Goal: Information Seeking & Learning: Learn about a topic

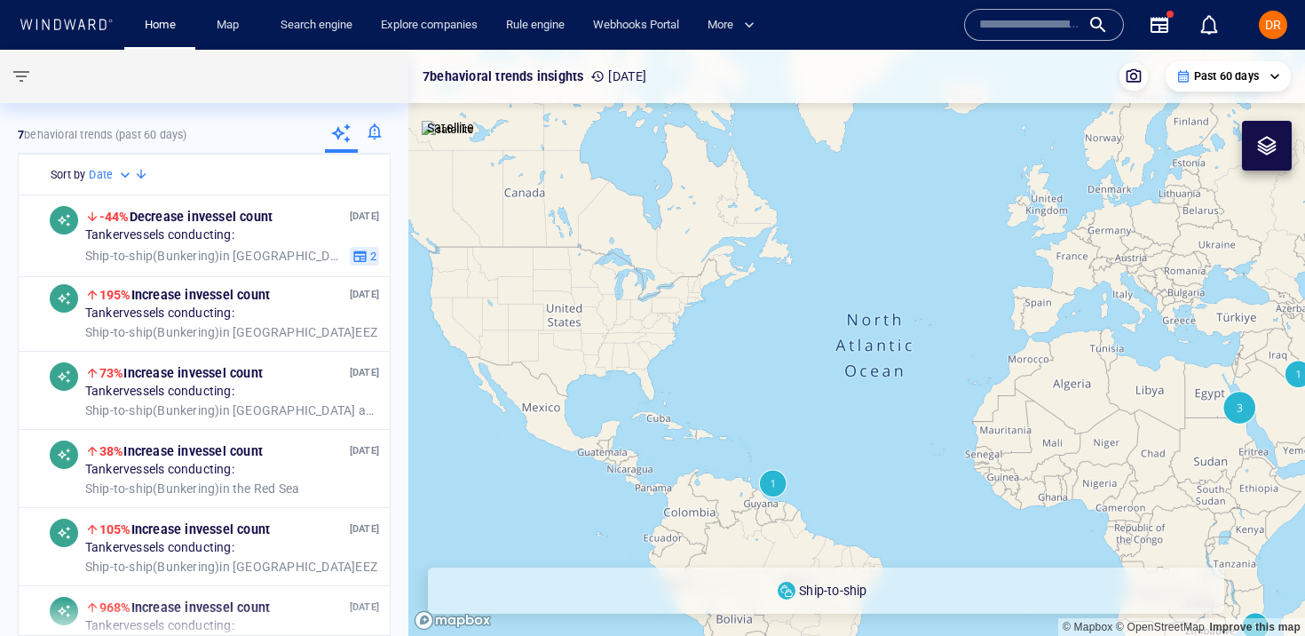
click at [1070, 27] on input "text" at bounding box center [1029, 25] width 101 height 27
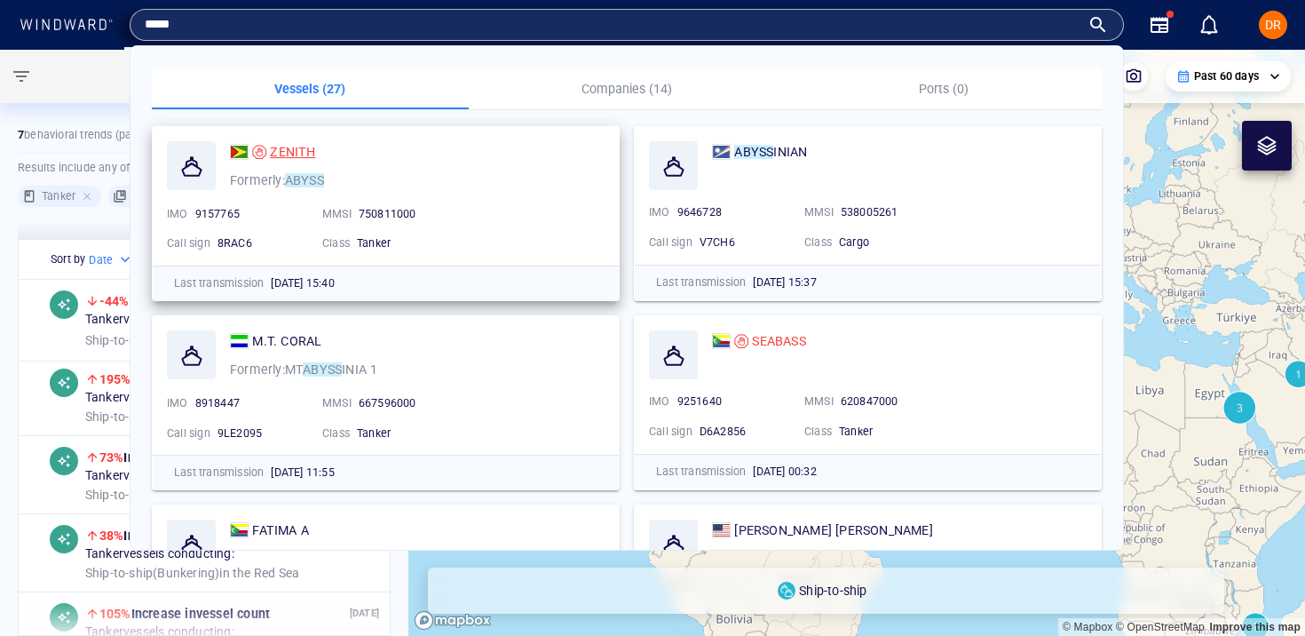
type input "*****"
click at [293, 156] on span "ZENITH" at bounding box center [292, 152] width 45 height 14
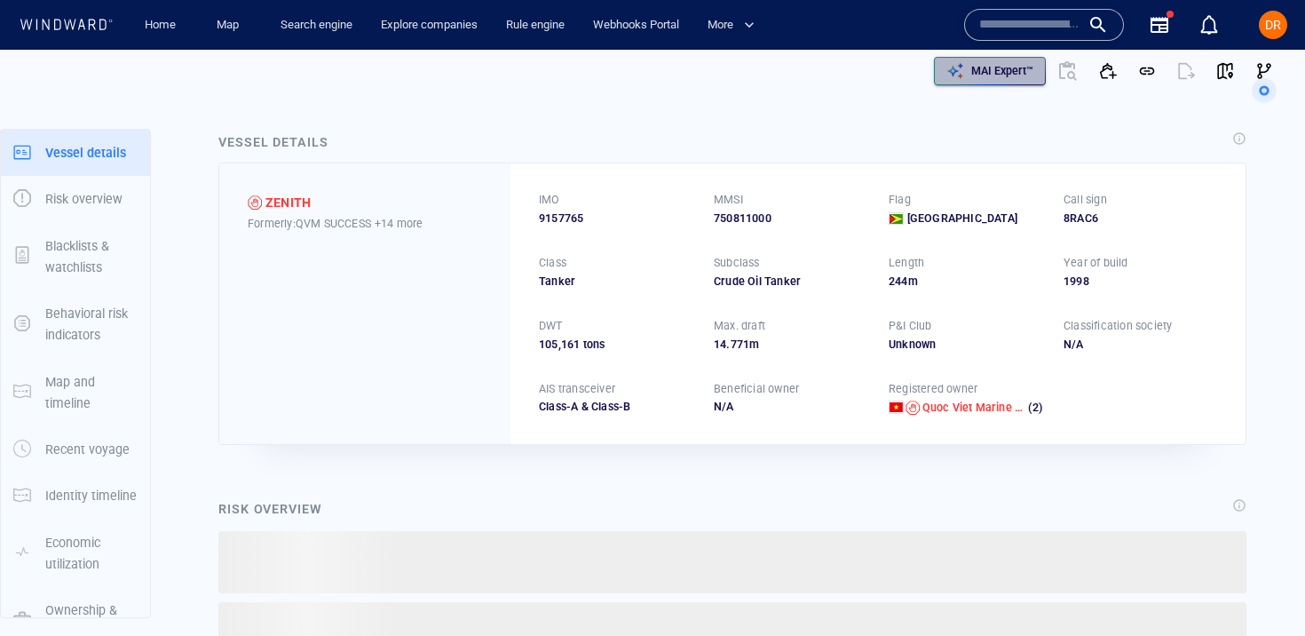
click at [1002, 72] on p "MAI Expert™" at bounding box center [1002, 71] width 62 height 16
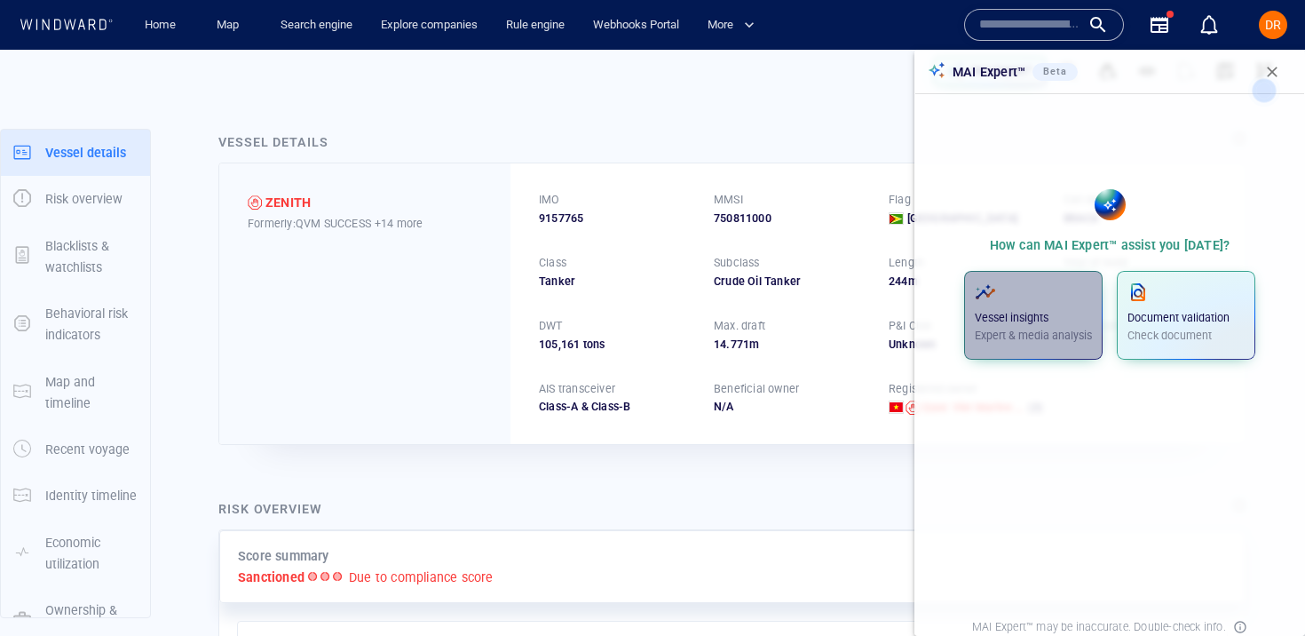
click at [1056, 297] on span "button" at bounding box center [1033, 291] width 117 height 21
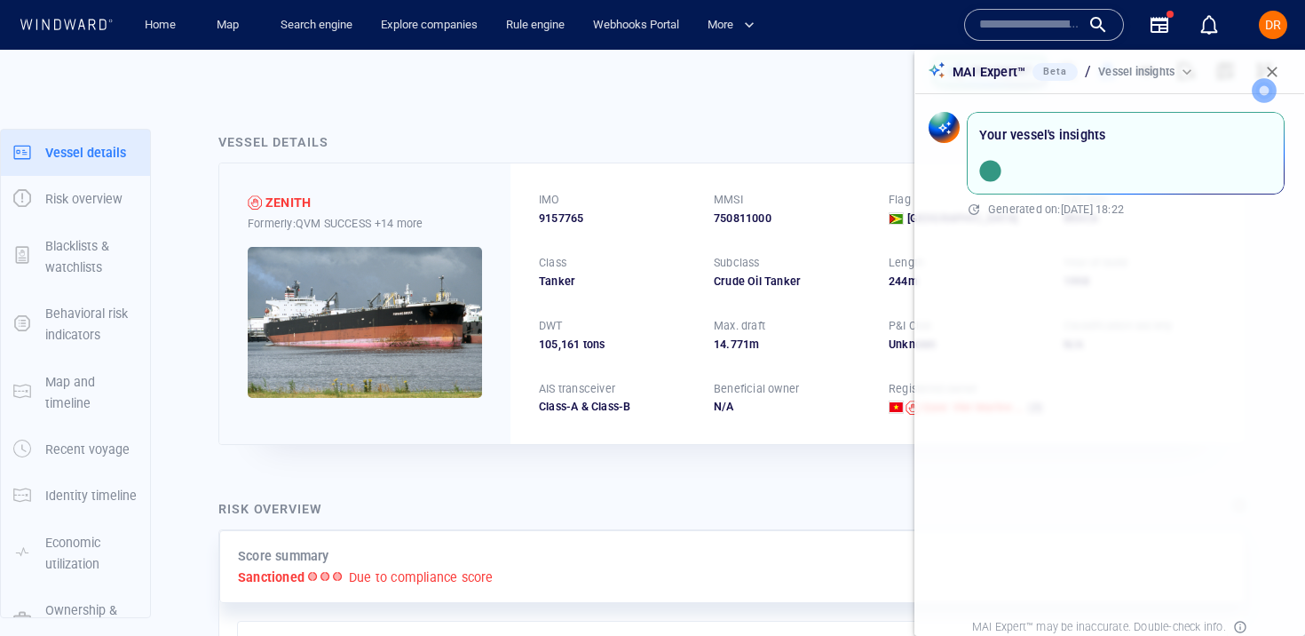
click at [1265, 90] on circle at bounding box center [1264, 90] width 23 height 23
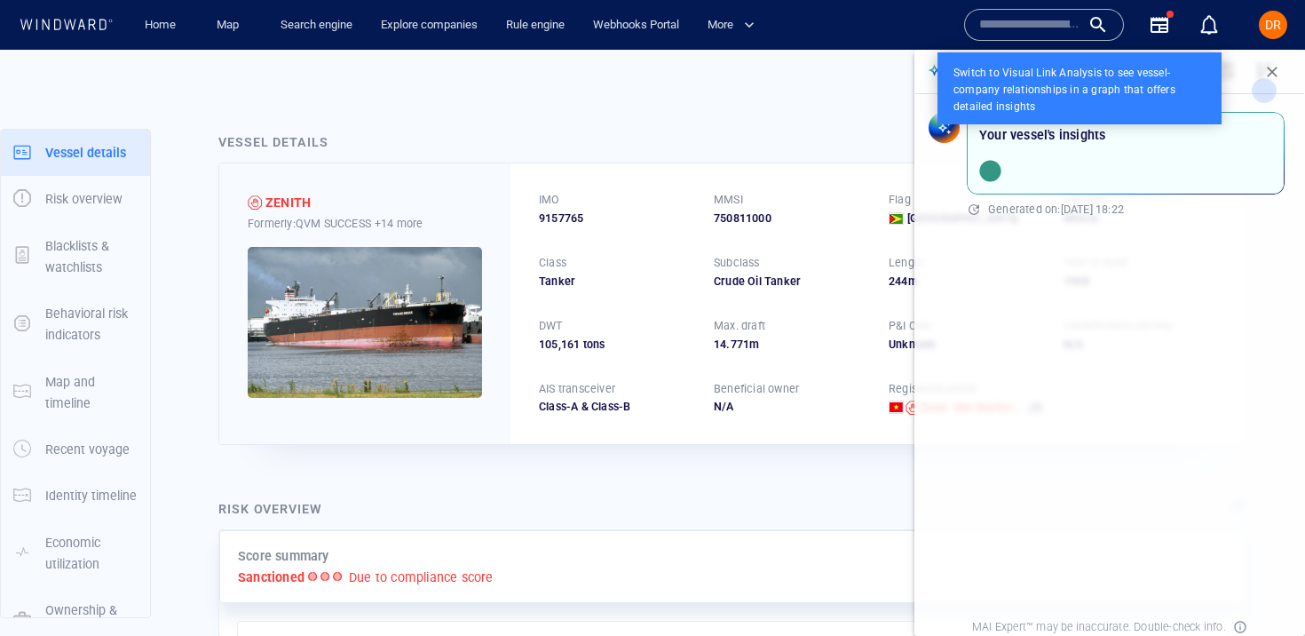
click at [1235, 73] on div at bounding box center [652, 318] width 1305 height 636
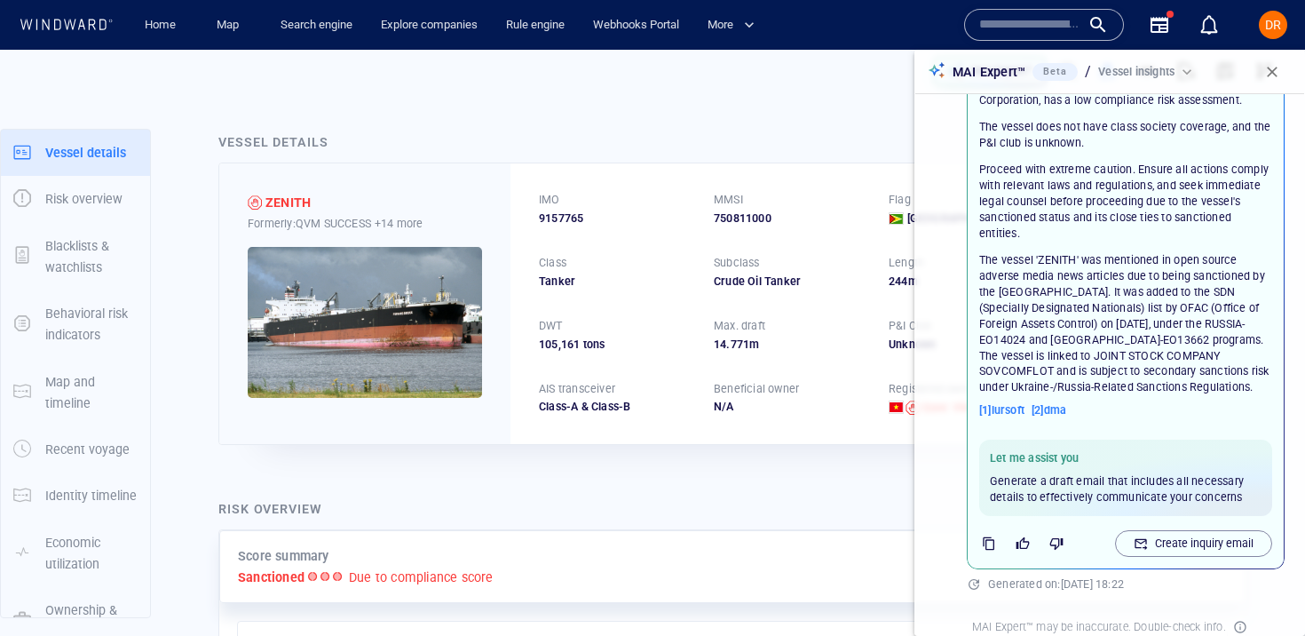
scroll to position [370, 0]
click at [963, 622] on div "MAI Expert™ may be inaccurate. Double-check info." at bounding box center [1110, 626] width 396 height 23
click at [1211, 629] on div "MAI Expert™ may be inaccurate. Double-check info." at bounding box center [1099, 626] width 261 height 23
drag, startPoint x: 1225, startPoint y: 624, endPoint x: 941, endPoint y: 620, distance: 284.2
click at [941, 620] on div "MAI Expert™ may be inaccurate. Double-check info." at bounding box center [1110, 626] width 396 height 23
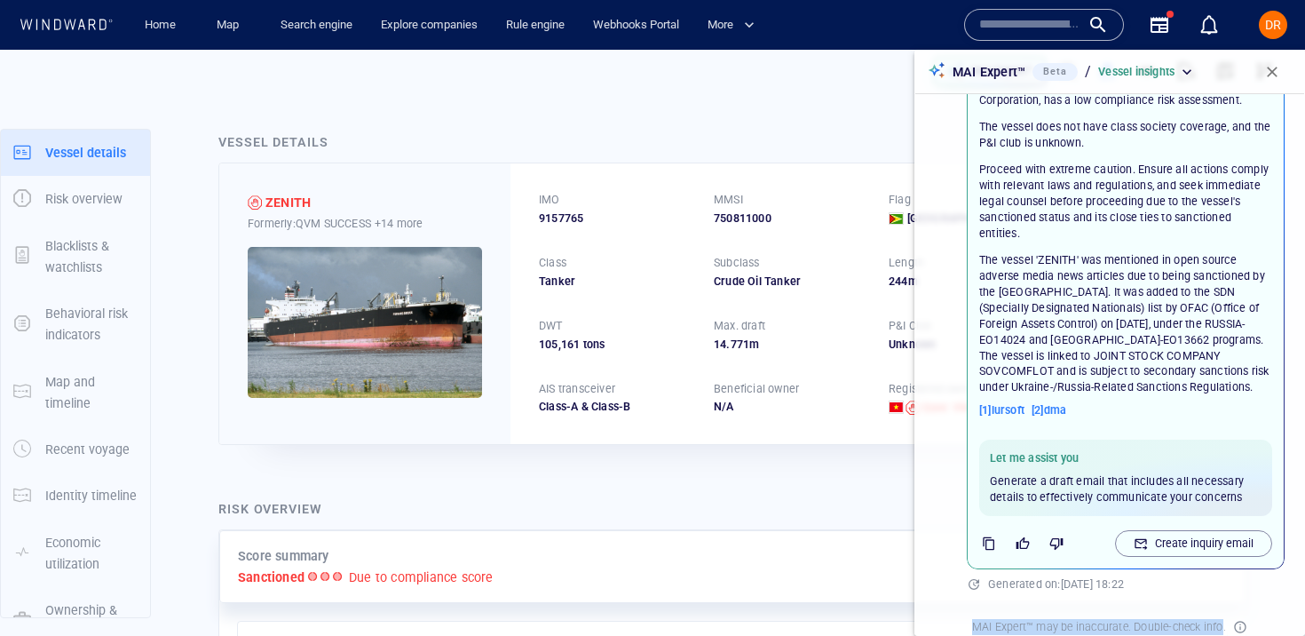
copy div "MAI Expert™ may be inaccurate. Double-check info"
click at [1273, 66] on span "button" at bounding box center [1273, 72] width 18 height 18
